Goal: Navigation & Orientation: Find specific page/section

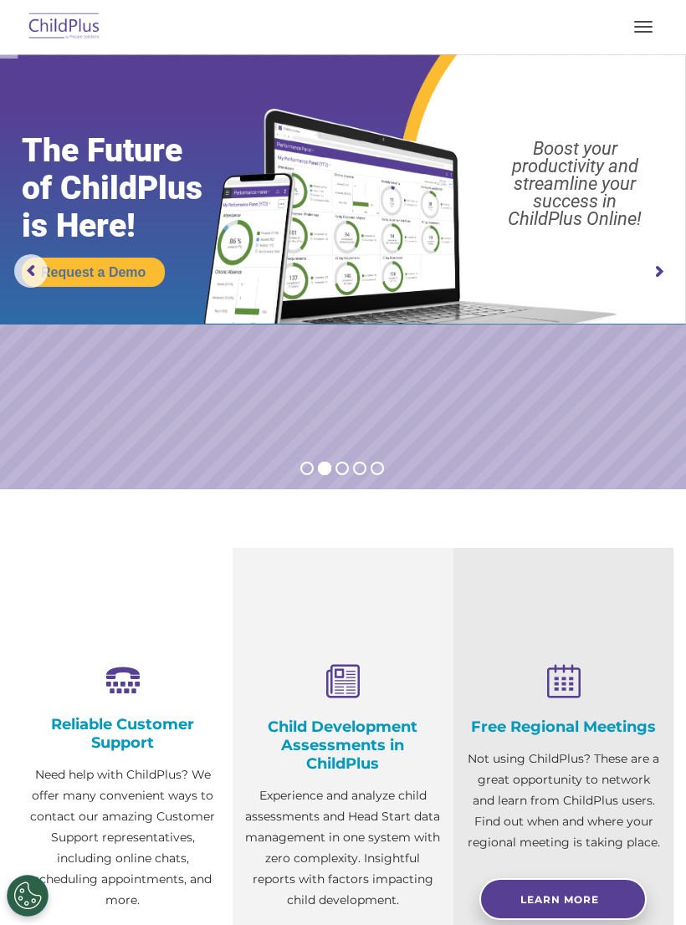
select select "MEDIUM"
click at [53, 33] on img at bounding box center [64, 27] width 79 height 39
click at [87, 64] on img at bounding box center [343, 189] width 686 height 270
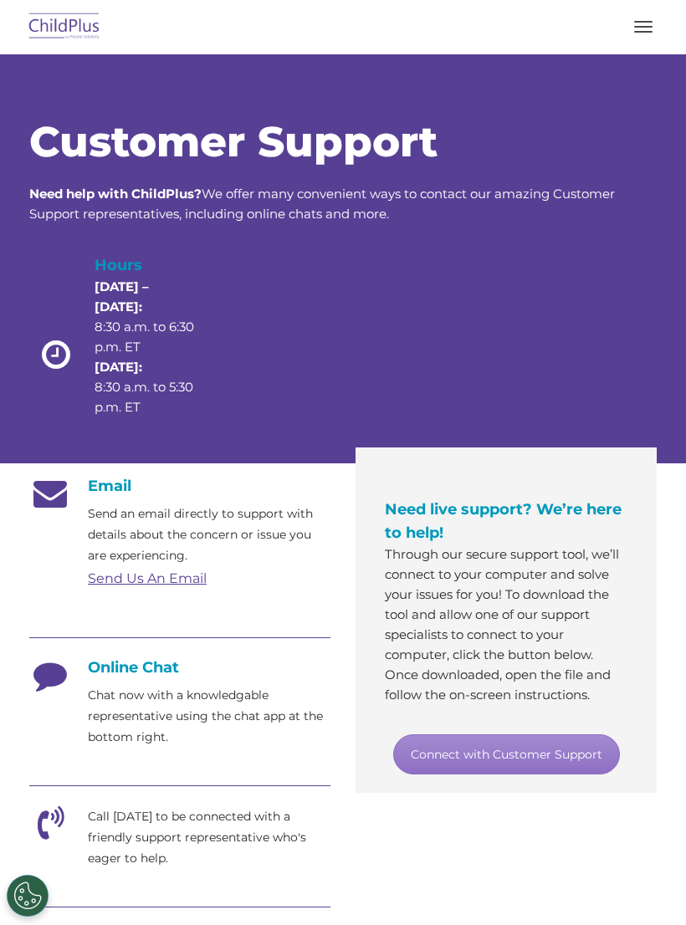
click at [38, 11] on img at bounding box center [64, 27] width 79 height 39
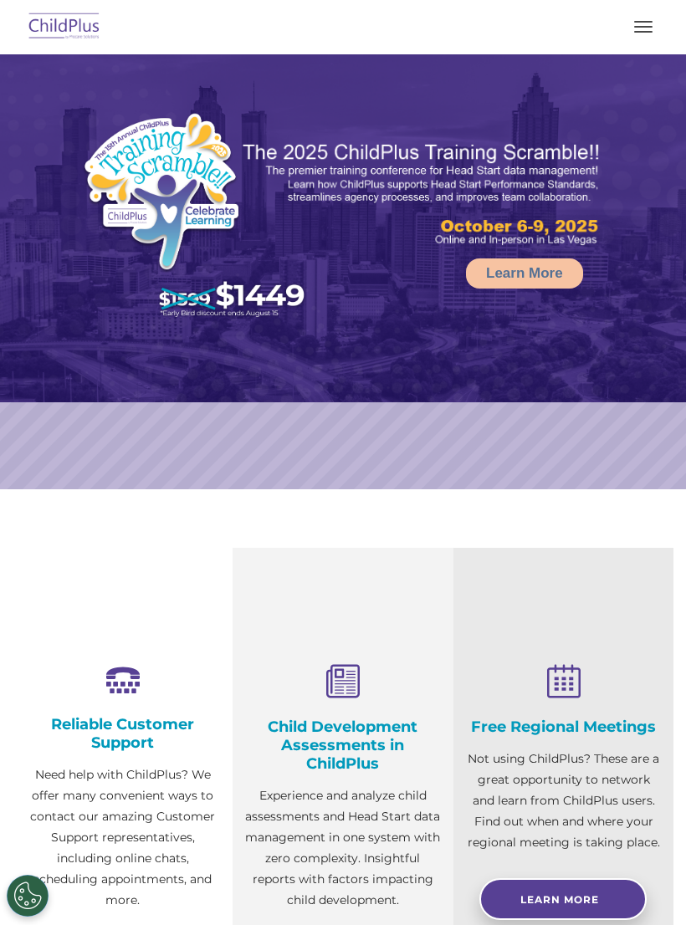
select select "MEDIUM"
click at [638, 49] on nav "Download Support | Schedule A Demo  MENU MENU Software ChildPlus: The original…" at bounding box center [343, 27] width 686 height 54
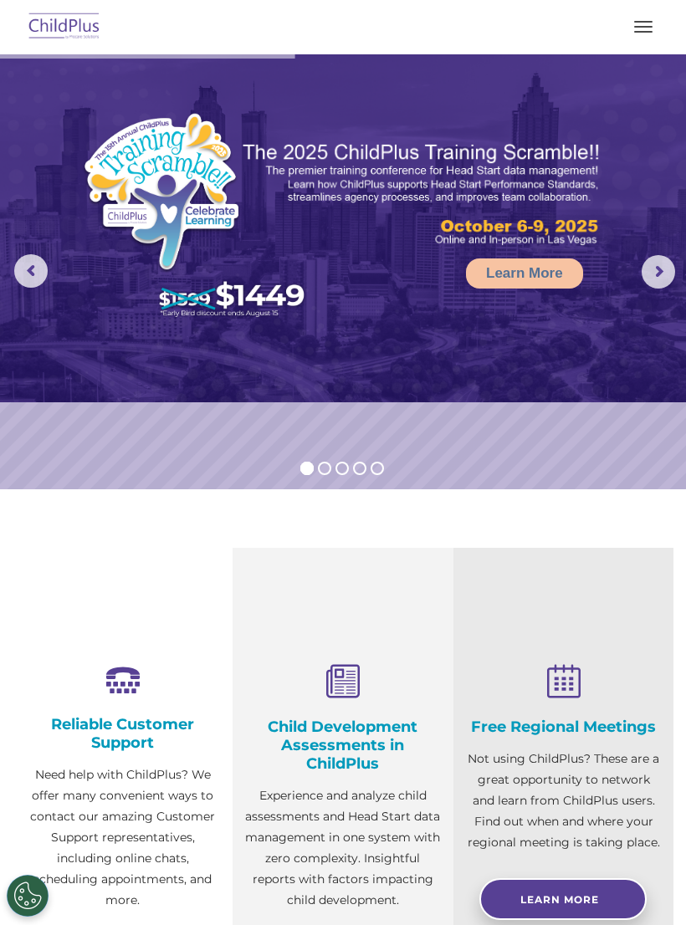
click at [626, 38] on button "button" at bounding box center [643, 26] width 35 height 27
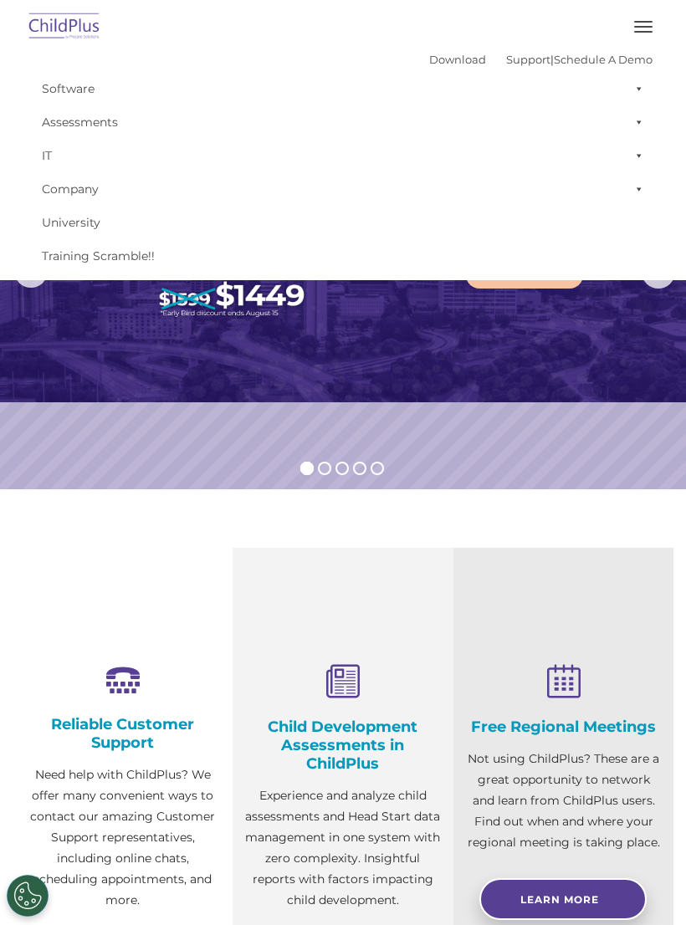
click at [54, 115] on link "Assessments" at bounding box center [342, 121] width 619 height 33
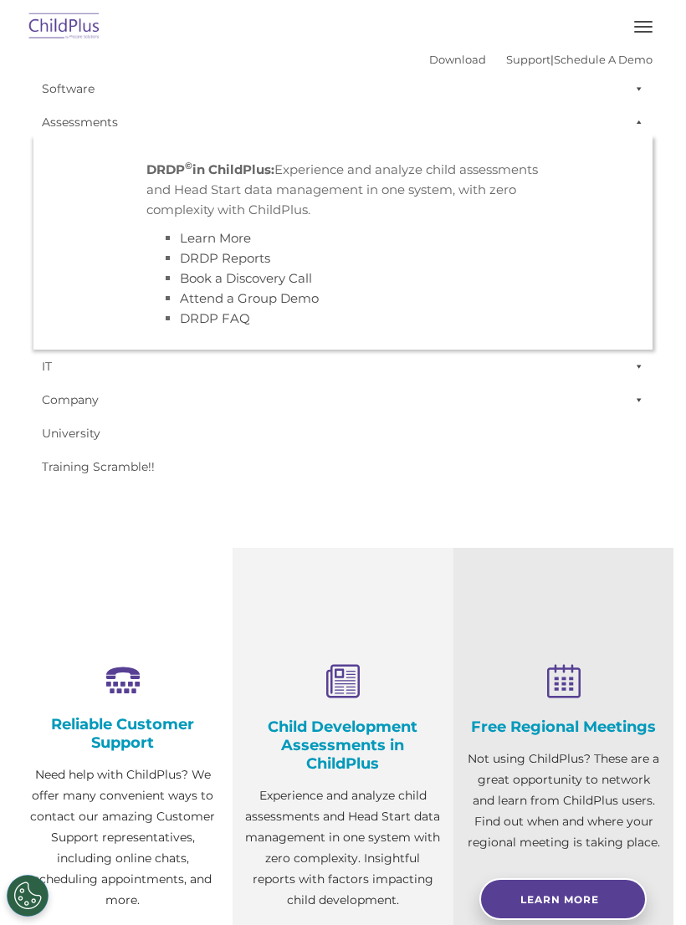
click at [56, 83] on link "Software" at bounding box center [342, 88] width 619 height 33
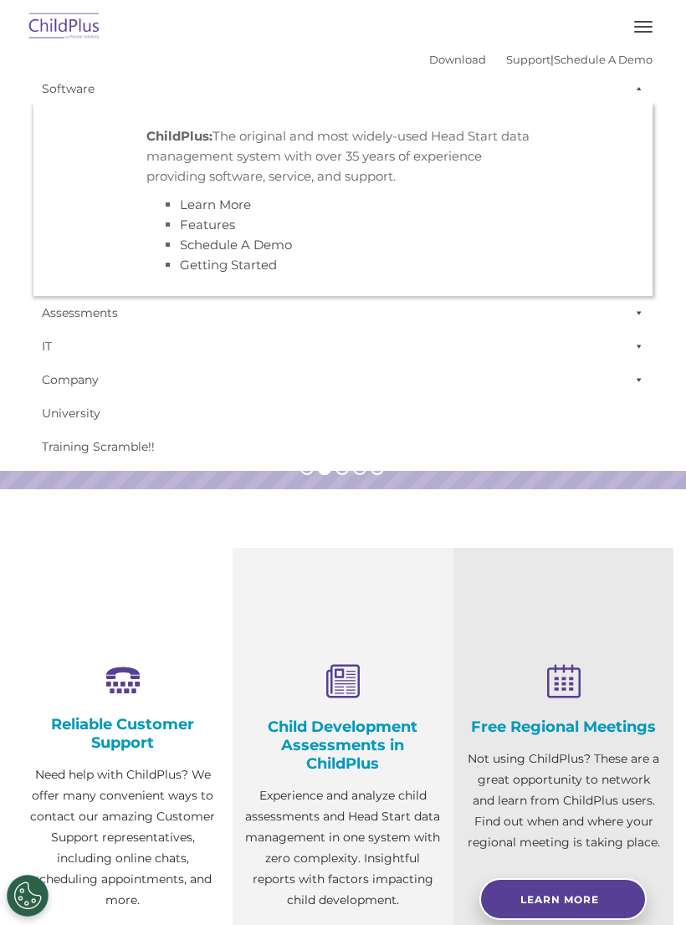
click at [198, 199] on link "Learn More" at bounding box center [215, 205] width 71 height 16
